Goal: Book appointment/travel/reservation

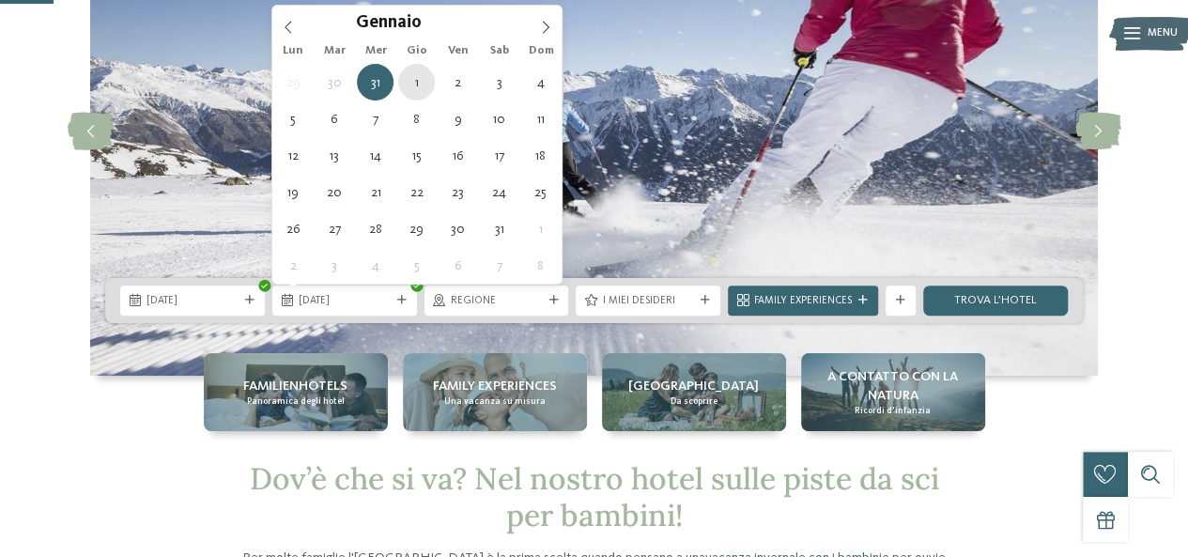
scroll to position [188, 0]
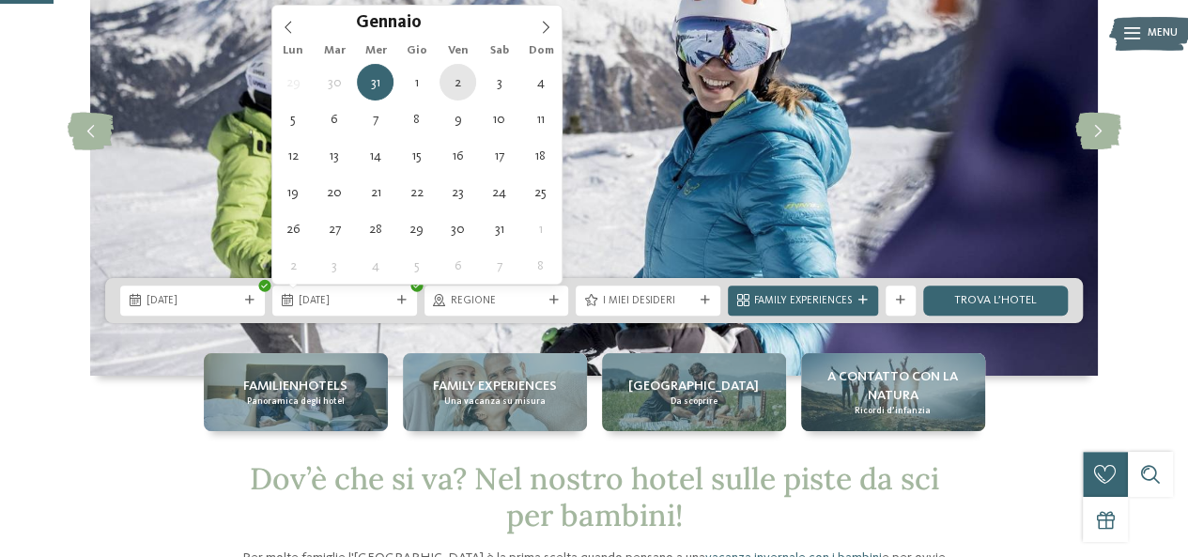
type div "02.01.2026"
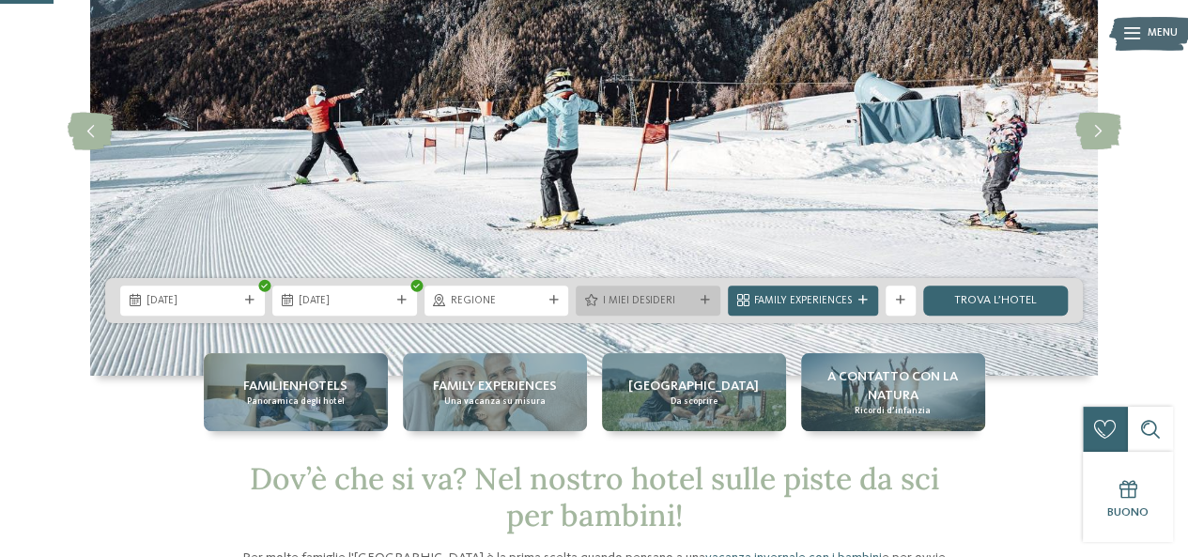
click at [705, 300] on icon at bounding box center [704, 300] width 9 height 9
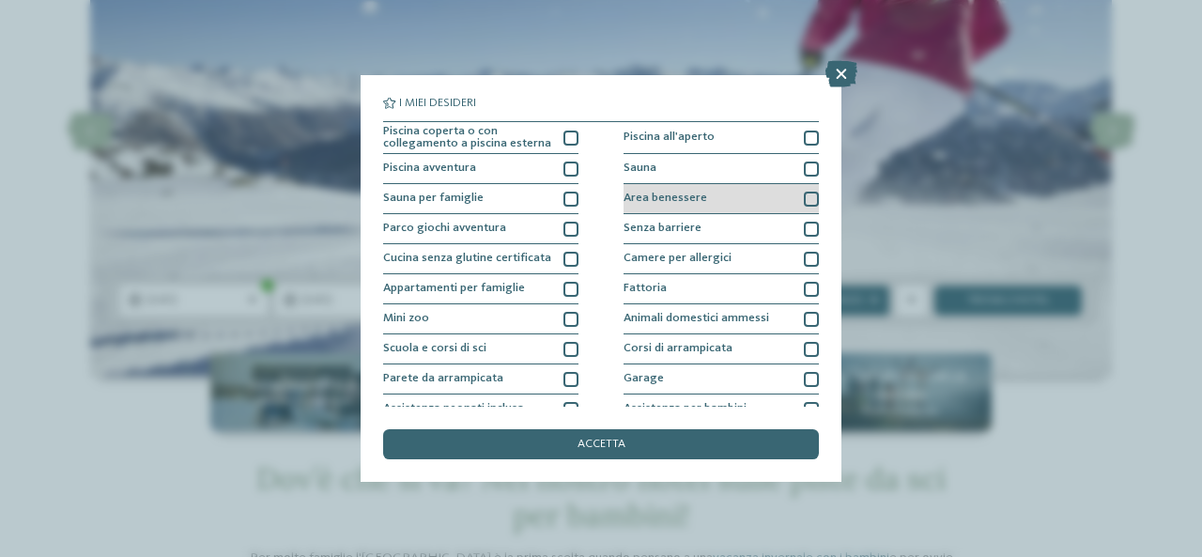
click at [804, 199] on div at bounding box center [811, 199] width 15 height 15
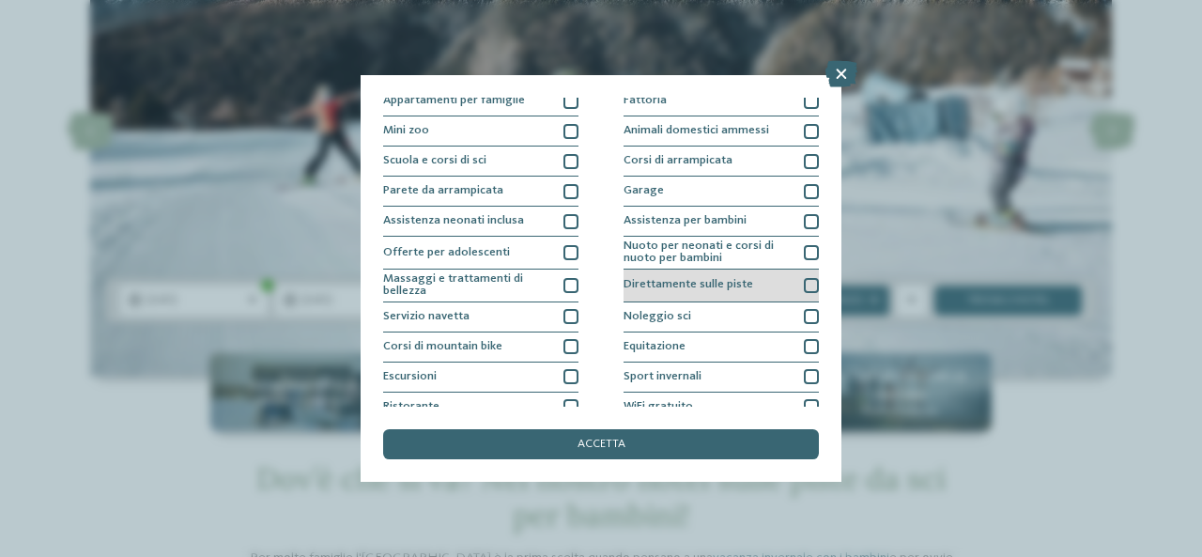
click at [804, 284] on div at bounding box center [811, 285] width 15 height 15
click at [591, 442] on span "accetta" at bounding box center [601, 444] width 48 height 12
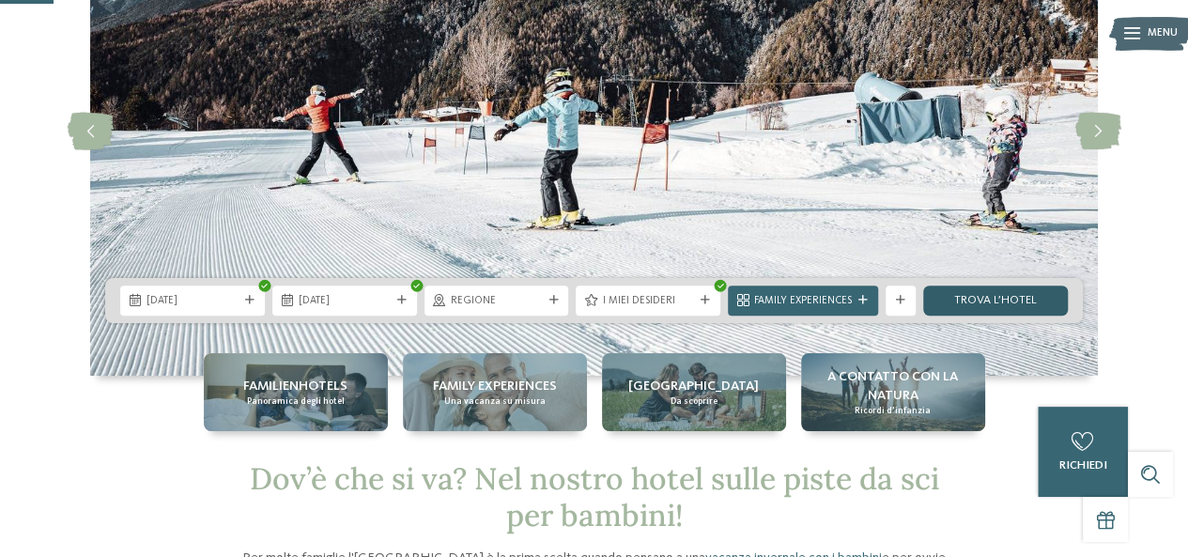
click at [1012, 292] on link "trova l’hotel" at bounding box center [995, 300] width 145 height 30
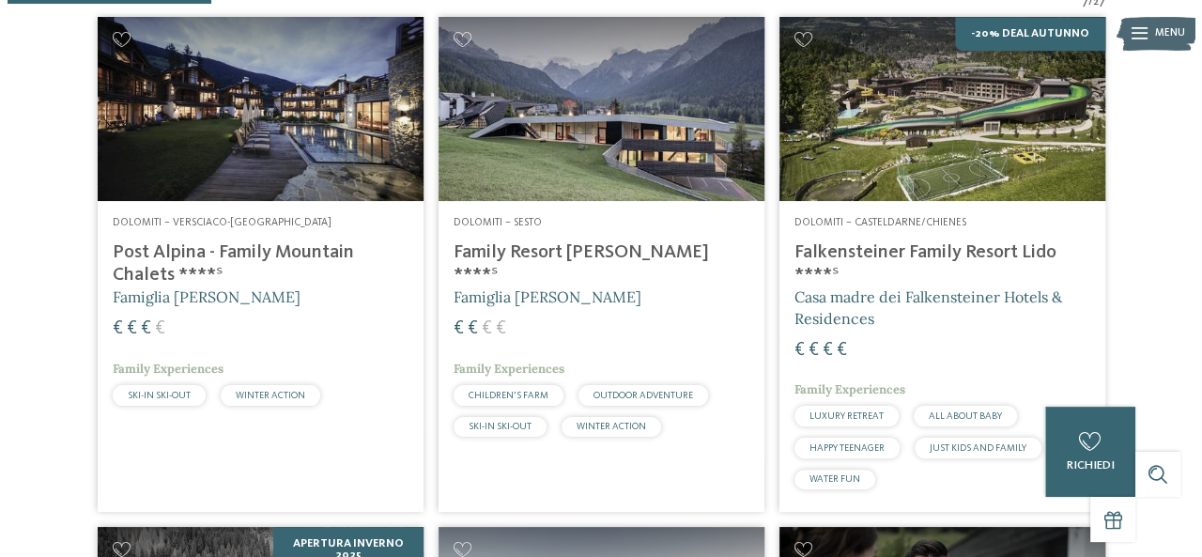
scroll to position [558, 0]
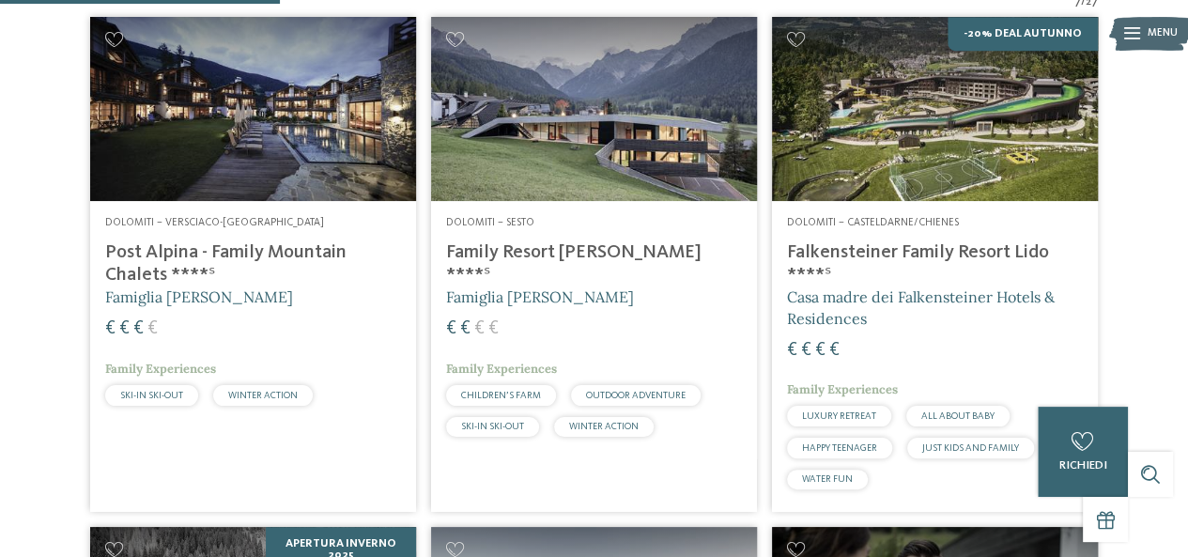
click at [198, 299] on span "Famiglia [PERSON_NAME]" at bounding box center [199, 296] width 188 height 19
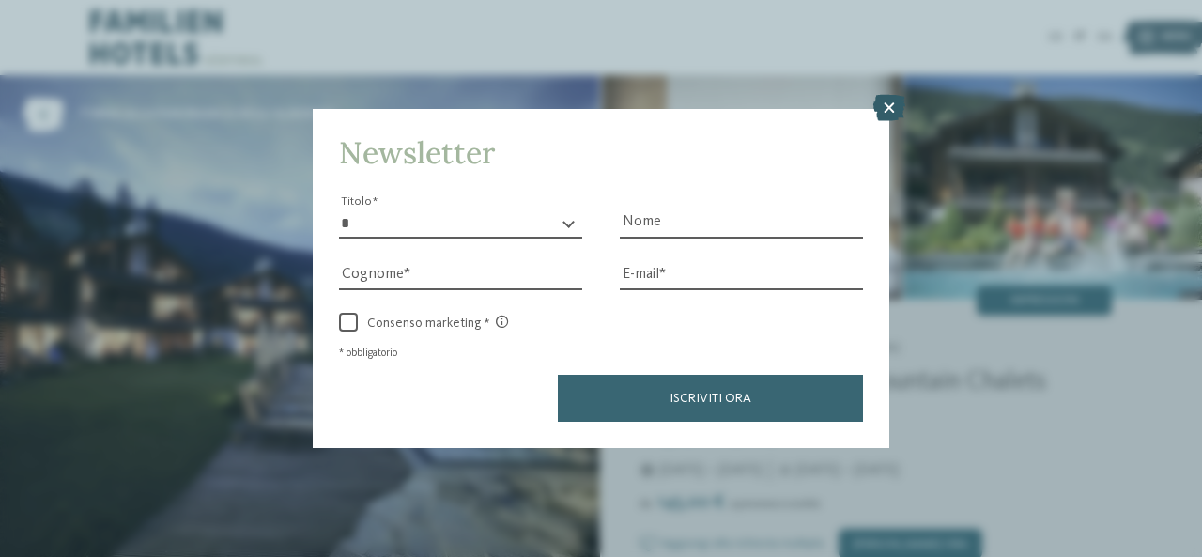
click at [892, 115] on icon at bounding box center [889, 108] width 32 height 26
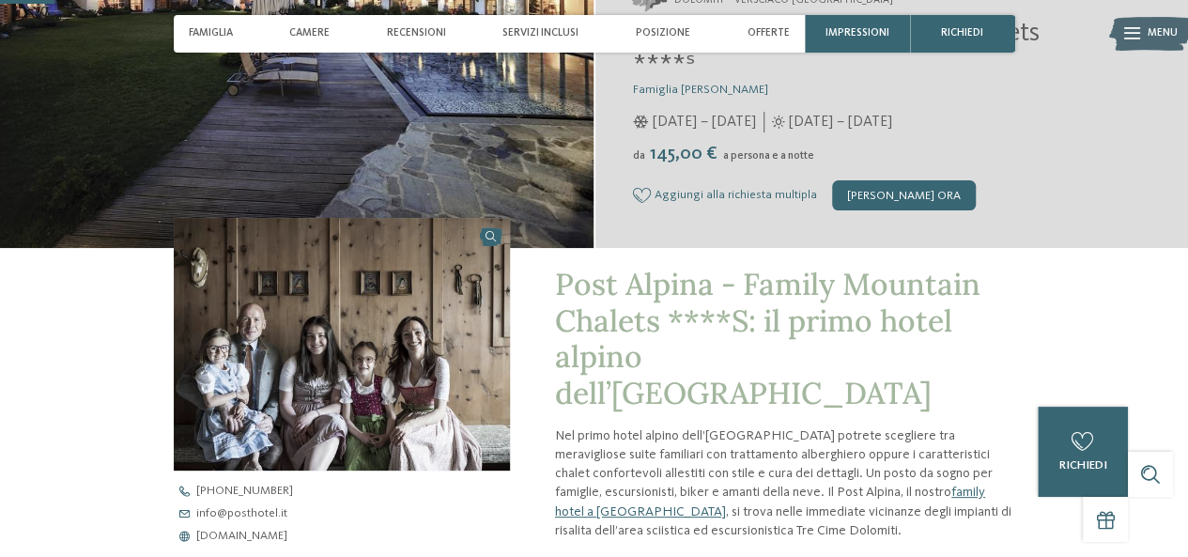
scroll to position [188, 0]
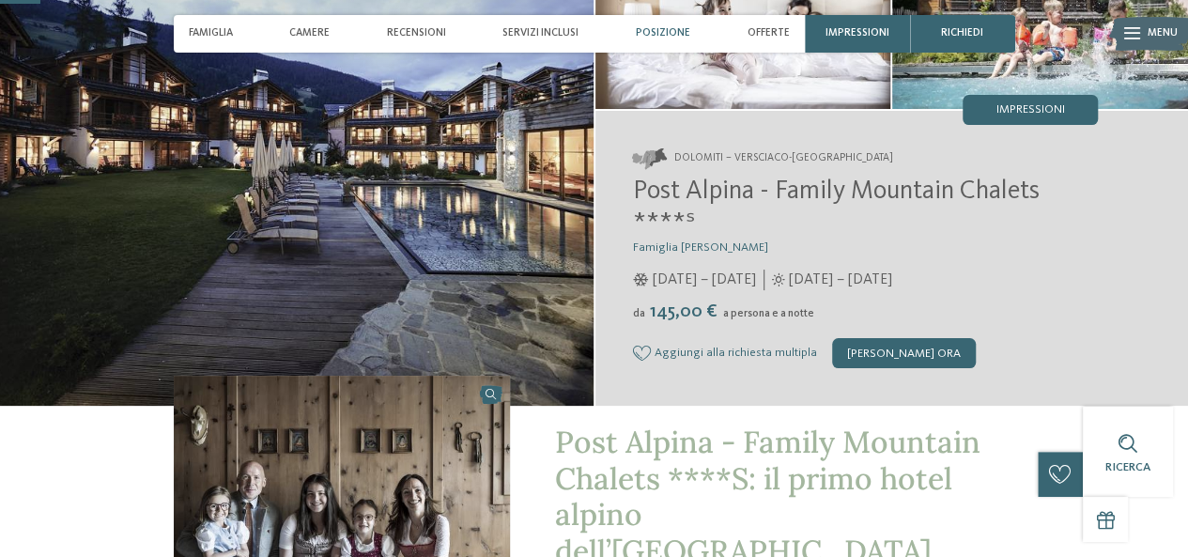
click at [677, 36] on span "Posizione" at bounding box center [663, 33] width 54 height 12
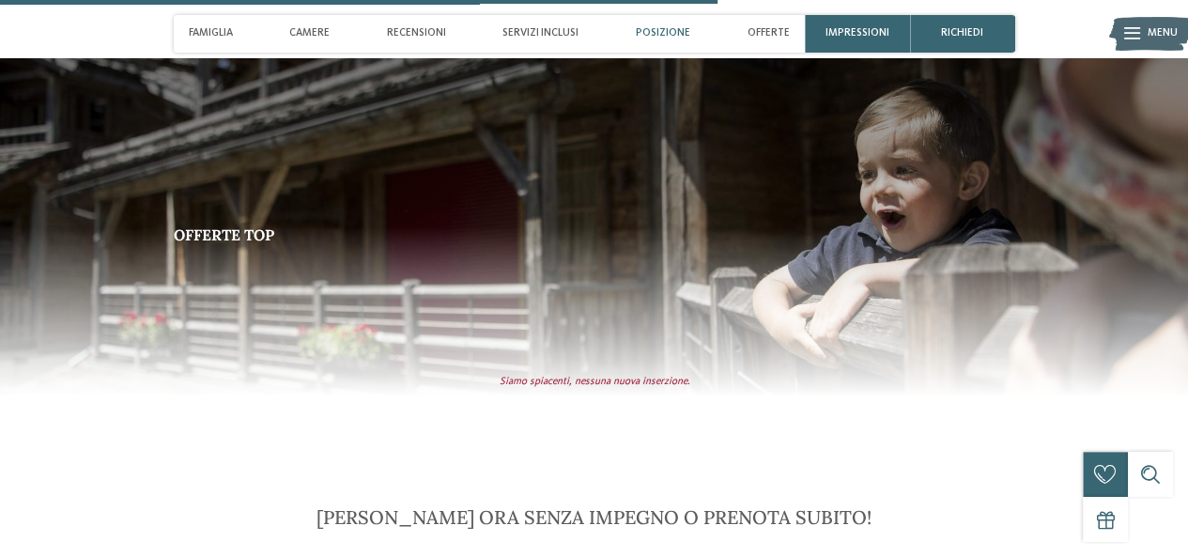
scroll to position [3343, 0]
